Goal: Task Accomplishment & Management: Use online tool/utility

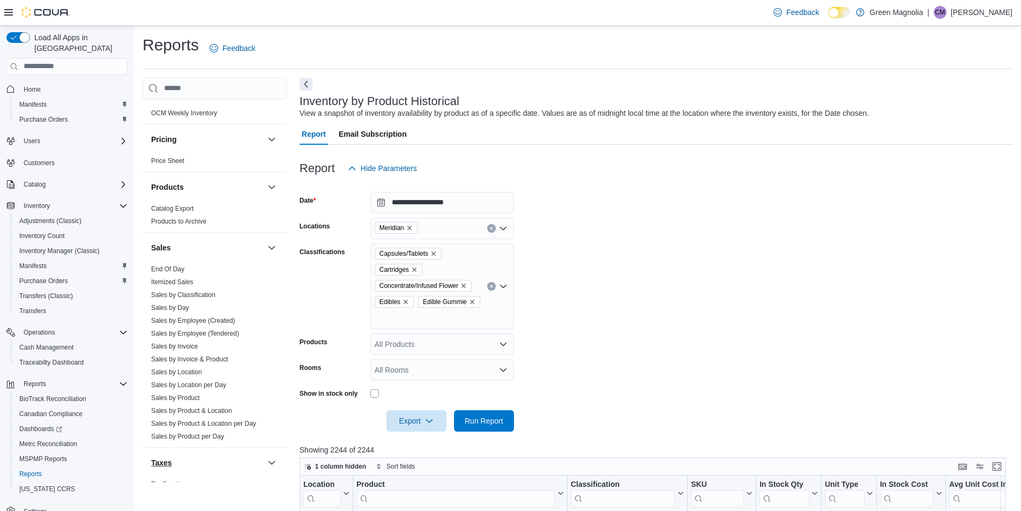
scroll to position [645, 0]
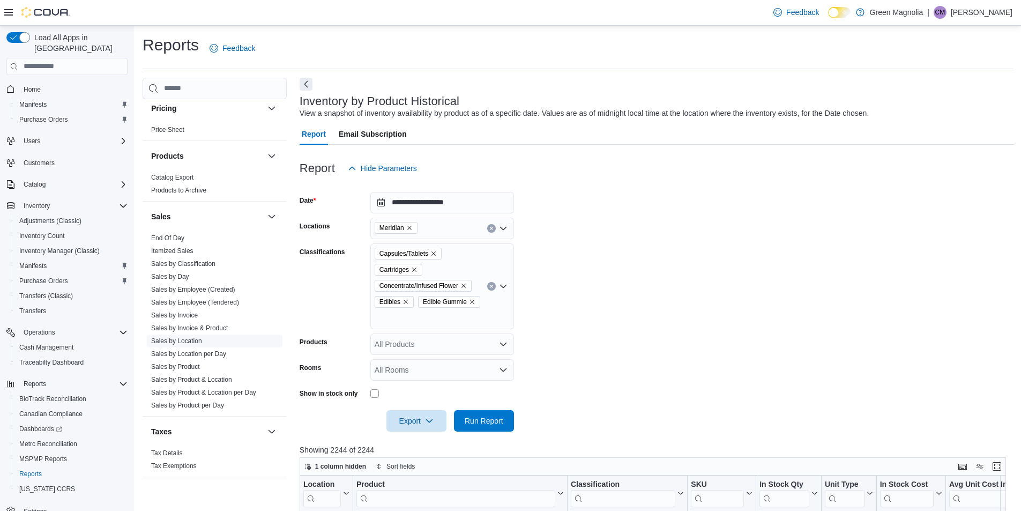
click at [183, 342] on link "Sales by Location" at bounding box center [176, 341] width 51 height 8
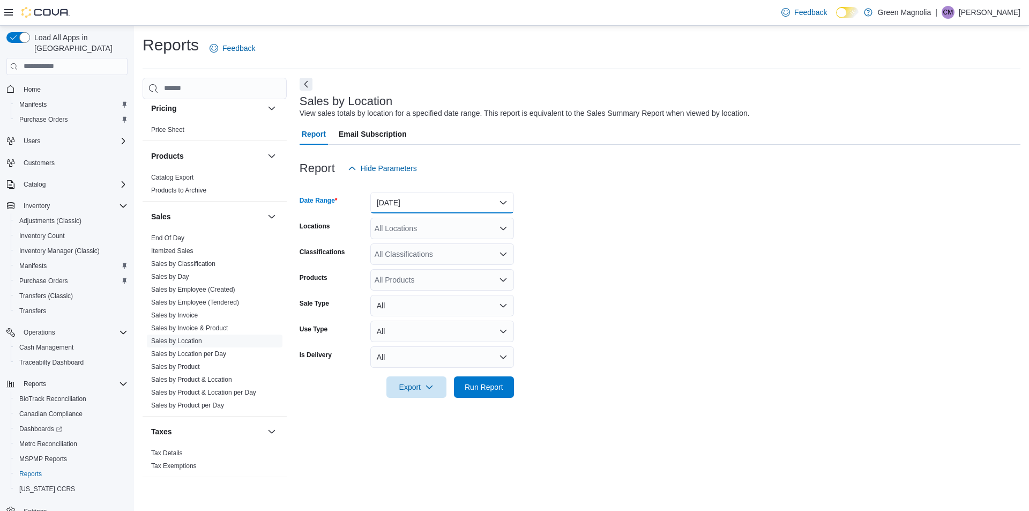
click at [422, 207] on button "[DATE]" at bounding box center [442, 202] width 144 height 21
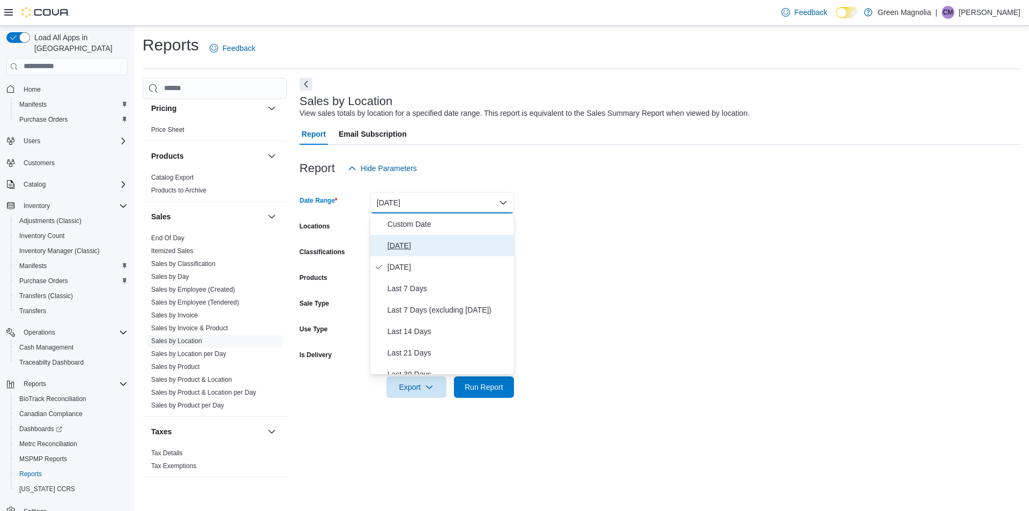
click at [404, 241] on span "[DATE]" at bounding box center [448, 245] width 122 height 13
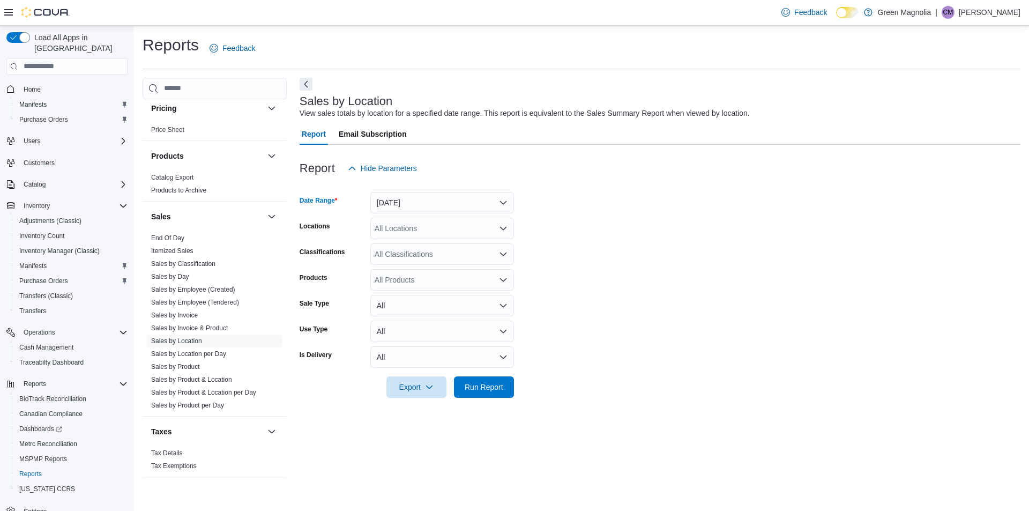
click at [422, 222] on div "All Locations" at bounding box center [442, 228] width 144 height 21
click at [423, 244] on span "Green Magnolia" at bounding box center [415, 246] width 54 height 11
drag, startPoint x: 563, startPoint y: 247, endPoint x: 563, endPoint y: 252, distance: 5.9
click at [563, 247] on form "Date Range [DATE] Locations Green Magnolia Combo box. Selected. Green Magnolia.…" at bounding box center [660, 288] width 721 height 219
drag, startPoint x: 489, startPoint y: 389, endPoint x: 534, endPoint y: 359, distance: 54.1
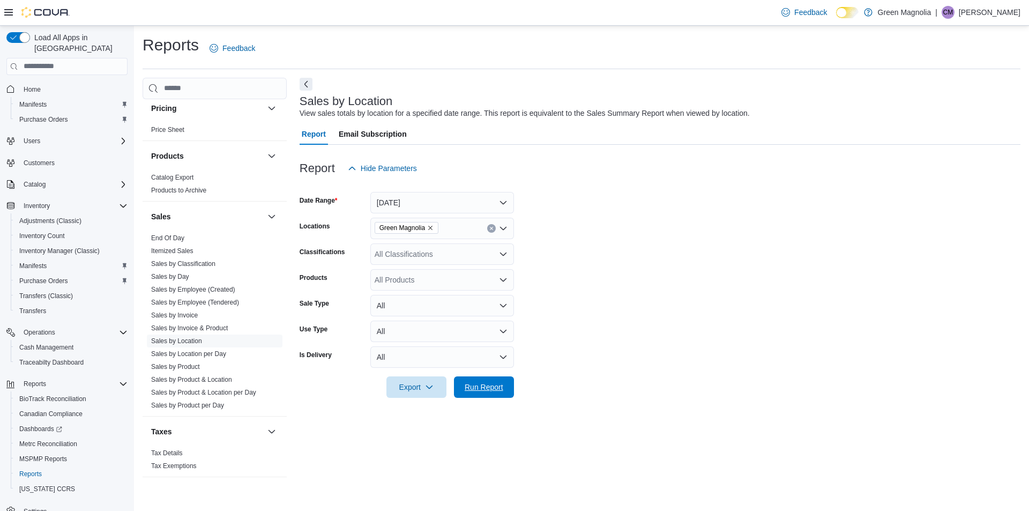
click at [489, 387] on span "Run Report" at bounding box center [484, 387] width 39 height 11
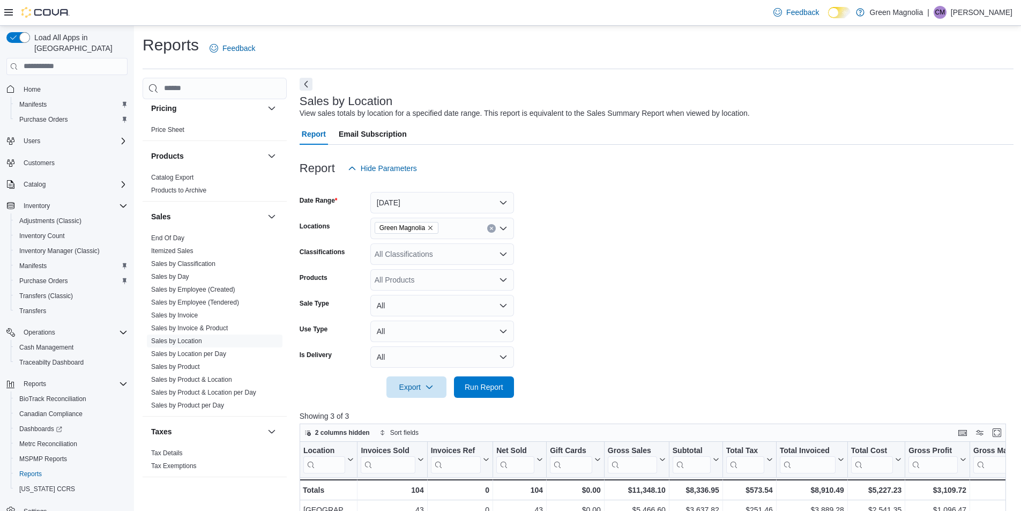
scroll to position [330, 0]
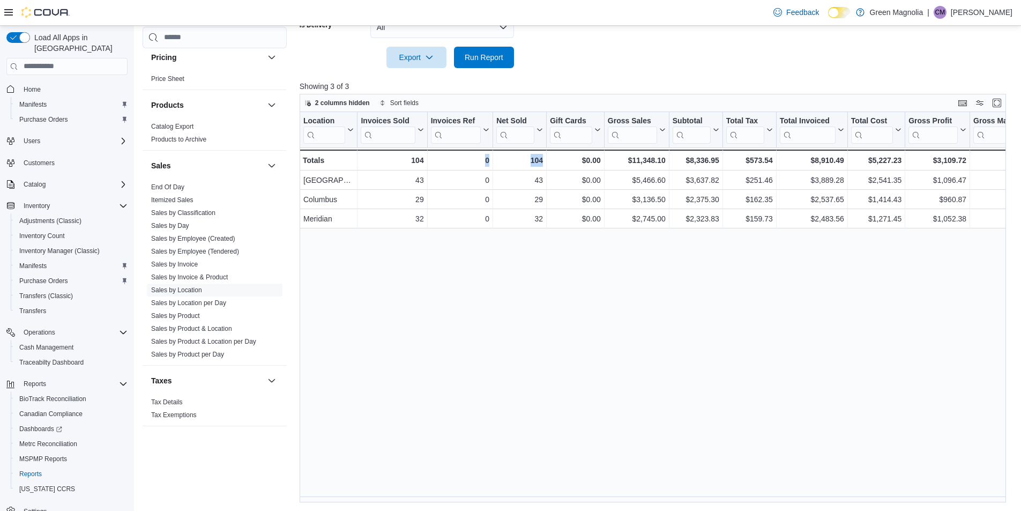
drag, startPoint x: 461, startPoint y: 505, endPoint x: 576, endPoint y: 509, distance: 114.8
click at [576, 509] on div "Reports Feedback Cash Management Cash Management Cash Out Details Compliance OC…" at bounding box center [578, 103] width 888 height 815
click at [566, 495] on div "Location Click to view column header actions Invoices Sold Click to view column…" at bounding box center [657, 307] width 714 height 390
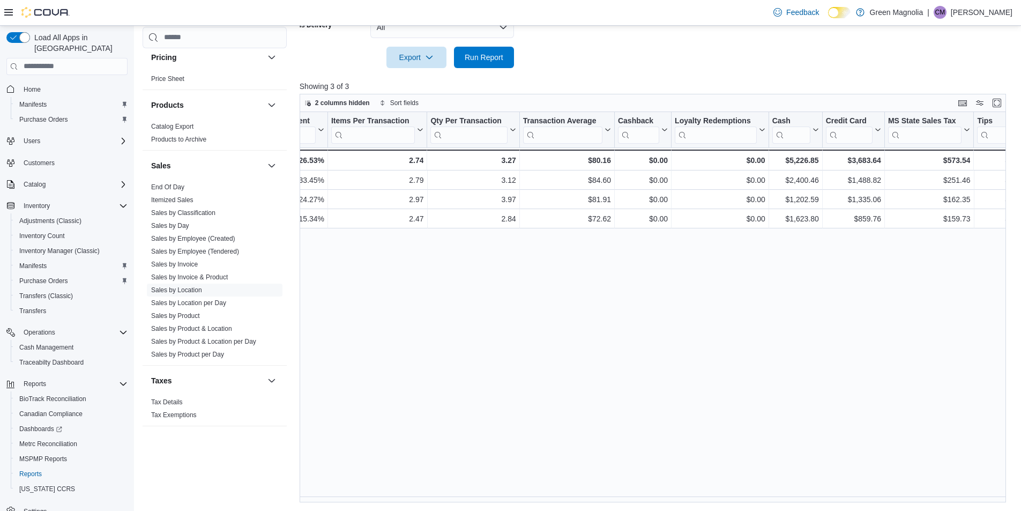
scroll to position [0, 887]
